Goal: Information Seeking & Learning: Learn about a topic

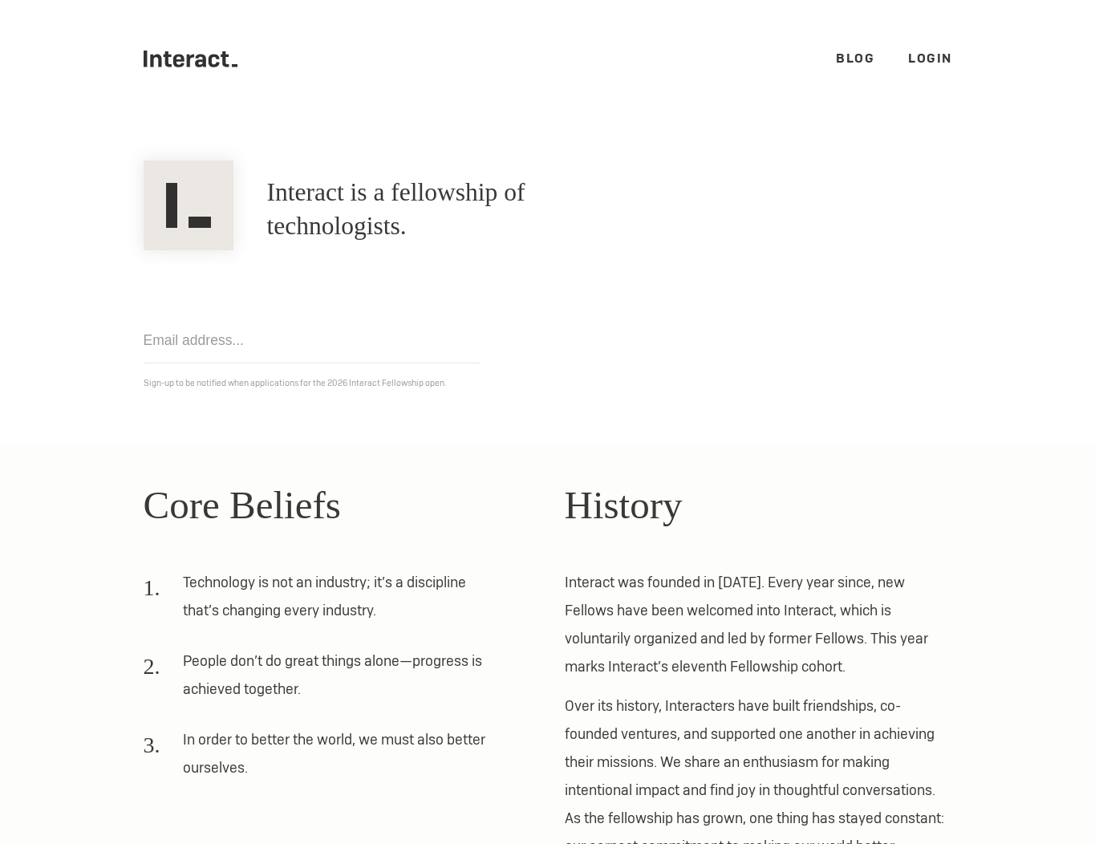
click at [919, 55] on link "Login" at bounding box center [930, 58] width 44 height 17
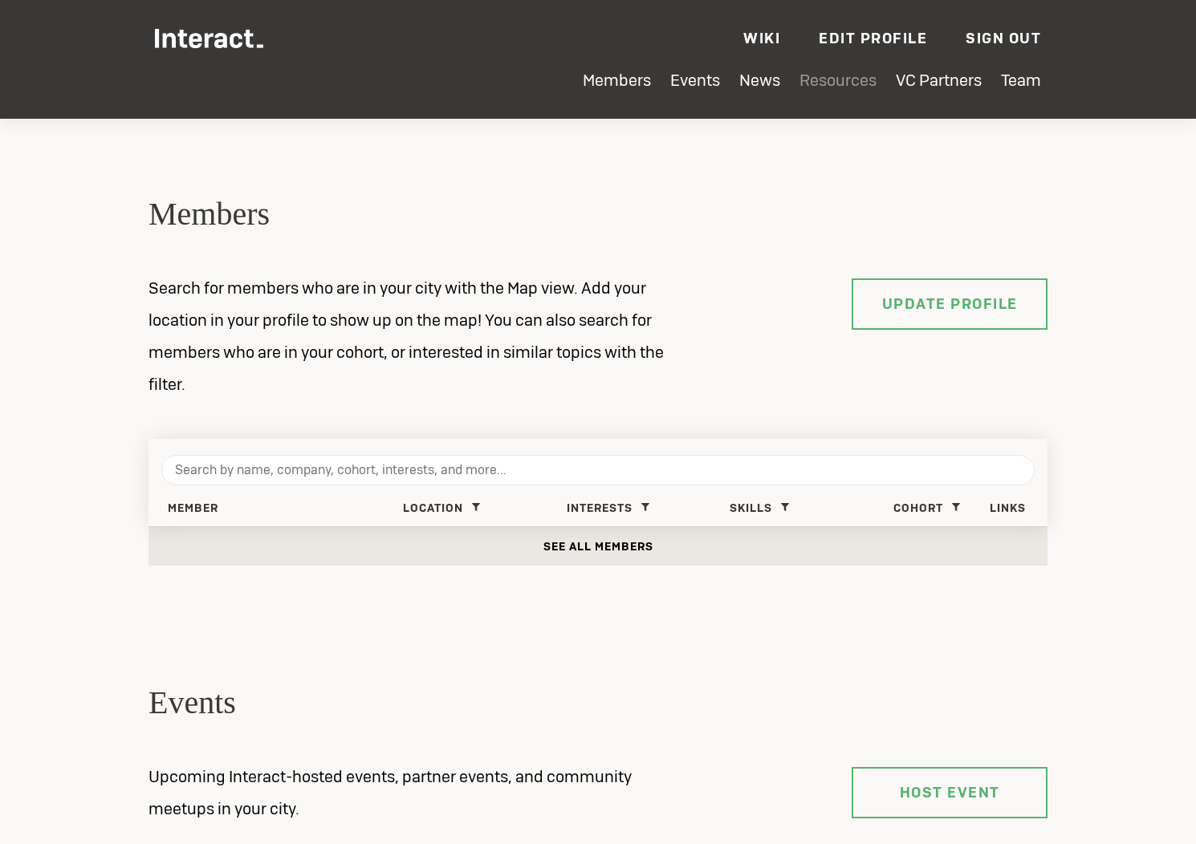
click at [831, 83] on link "Resources" at bounding box center [837, 80] width 77 height 21
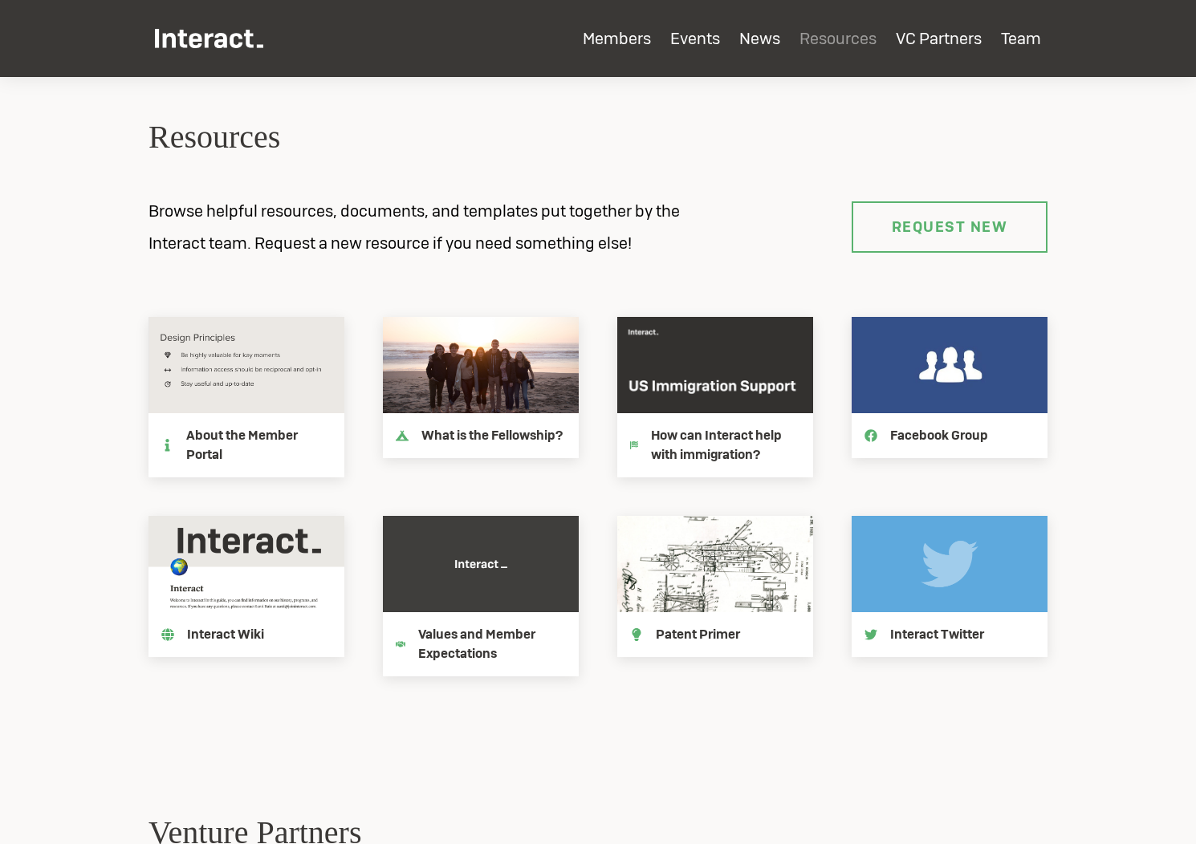
scroll to position [2966, 0]
click at [714, 381] on icon at bounding box center [715, 365] width 196 height 96
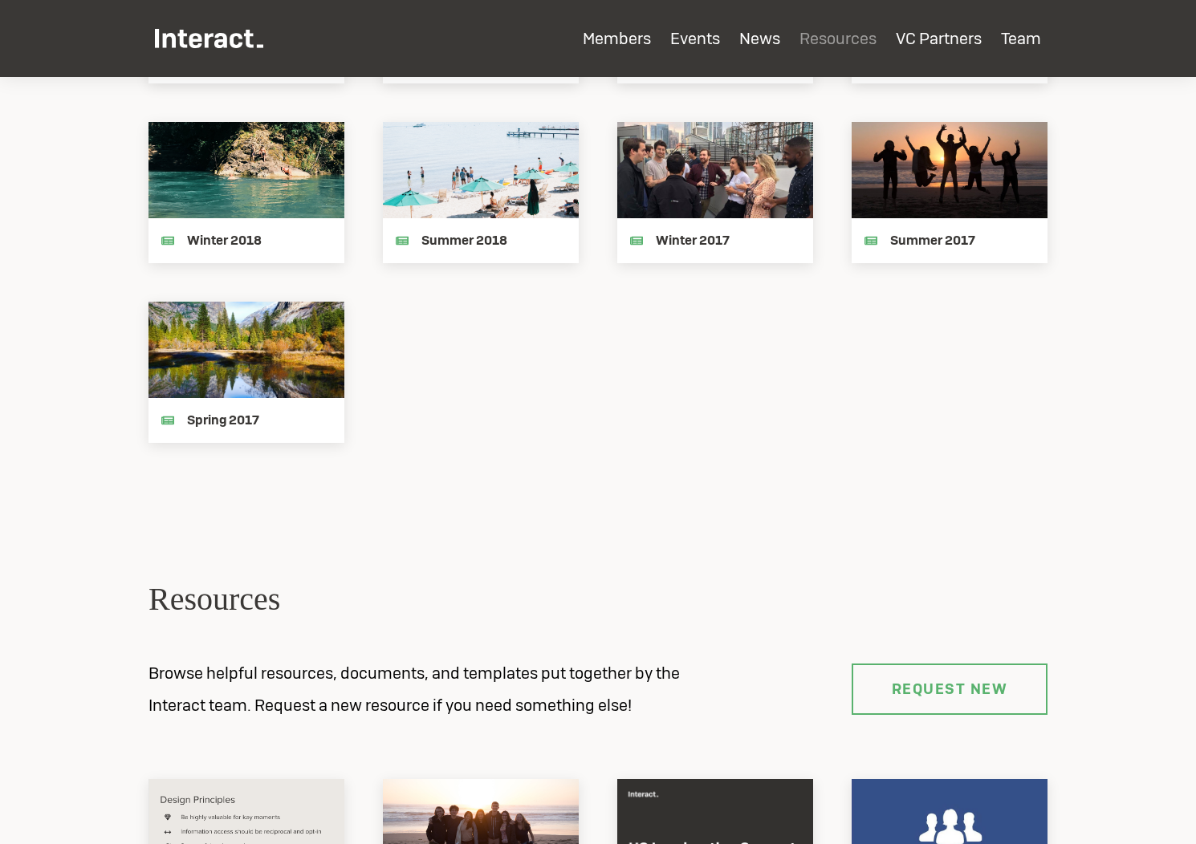
scroll to position [3428, 0]
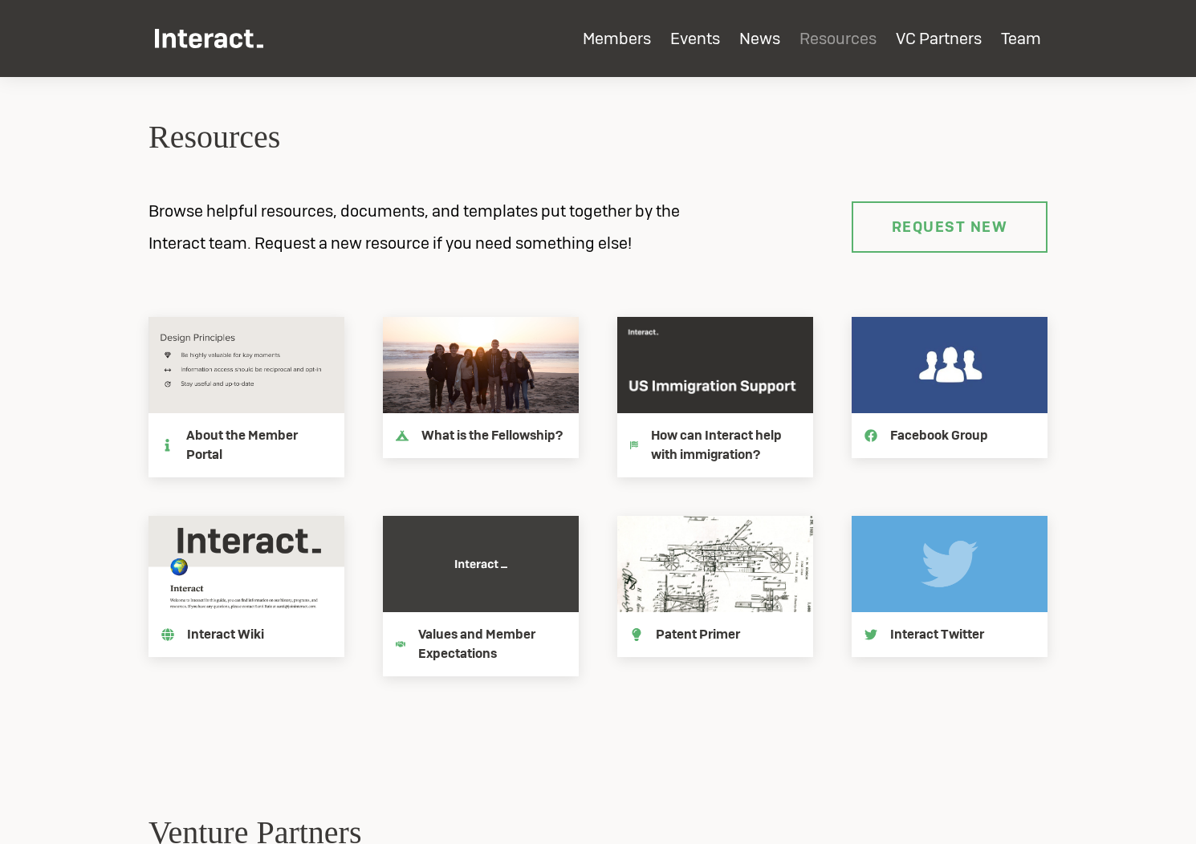
click at [675, 277] on div "Resources Browse helpful resources, documents, and templates put together by th…" at bounding box center [598, 406] width 924 height 580
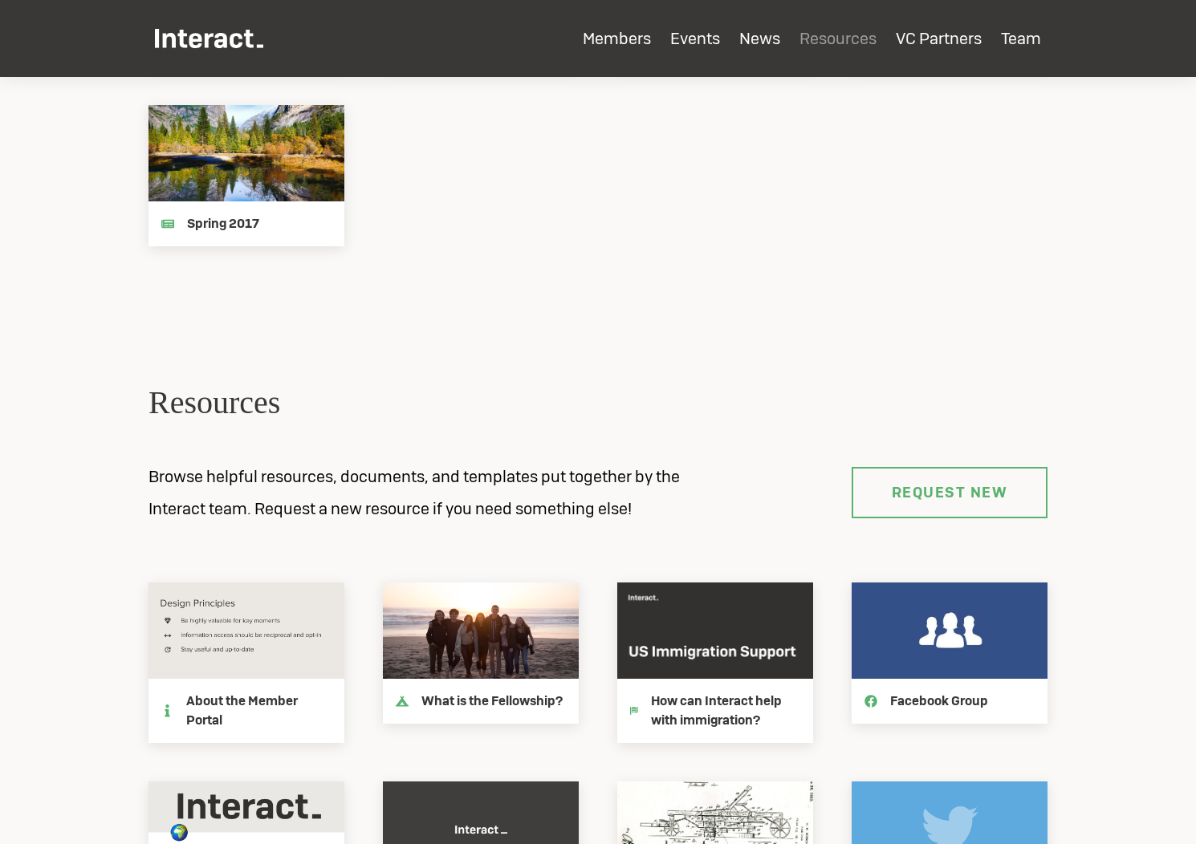
scroll to position [3442, 0]
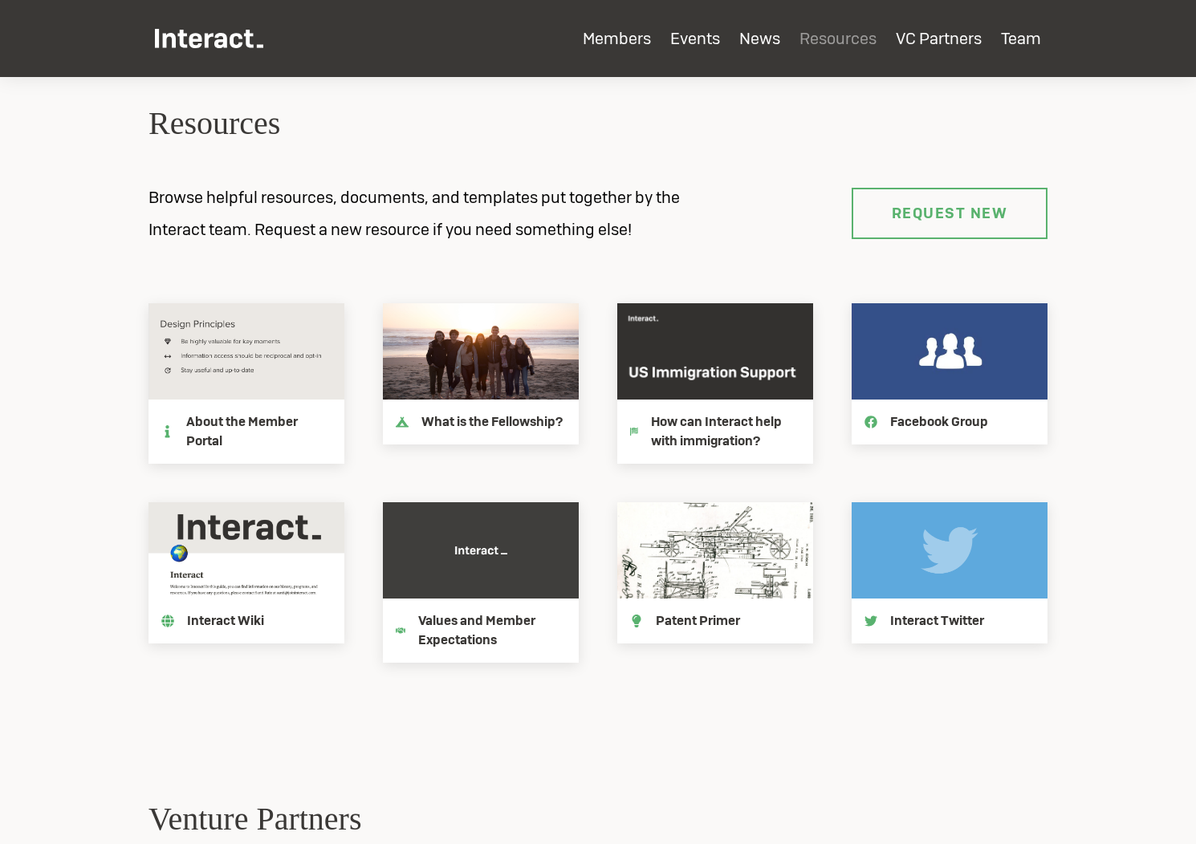
click at [724, 363] on icon at bounding box center [715, 351] width 196 height 96
